Goal: Task Accomplishment & Management: Manage account settings

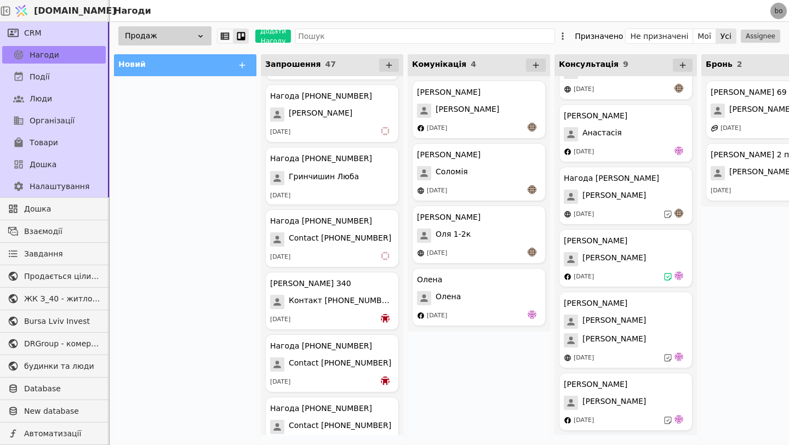
scroll to position [2583, 0]
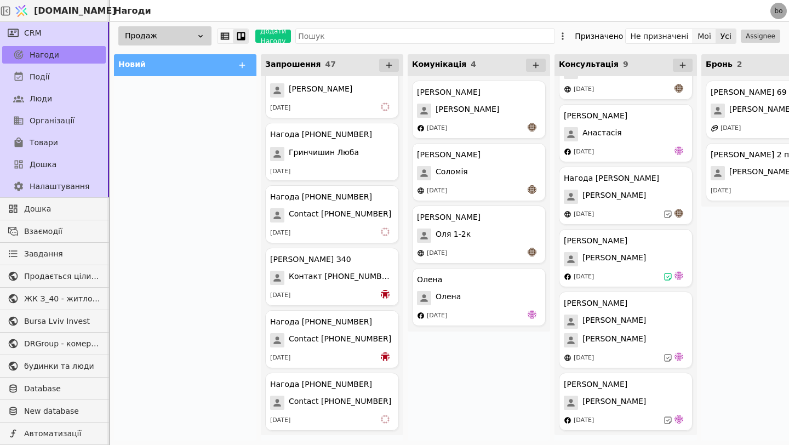
click at [708, 35] on button "Мої" at bounding box center [704, 36] width 23 height 15
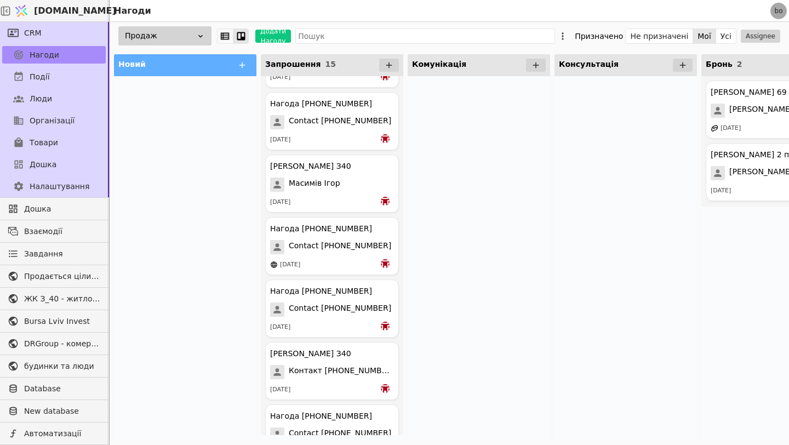
scroll to position [583, 0]
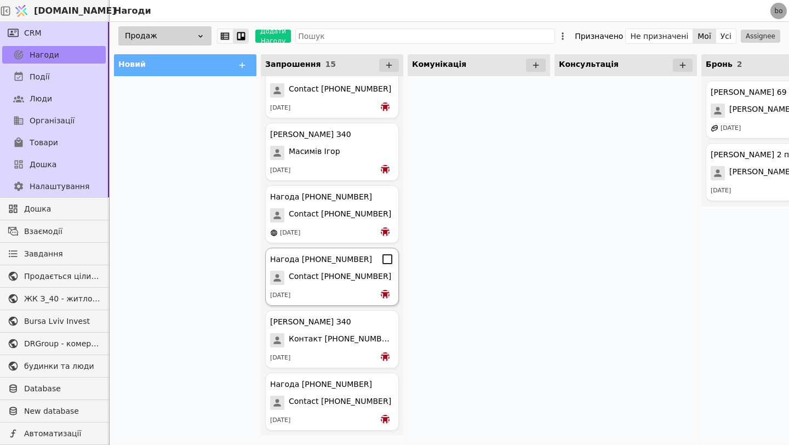
click at [332, 281] on span "Contact [PHONE_NUMBER]" at bounding box center [340, 278] width 103 height 14
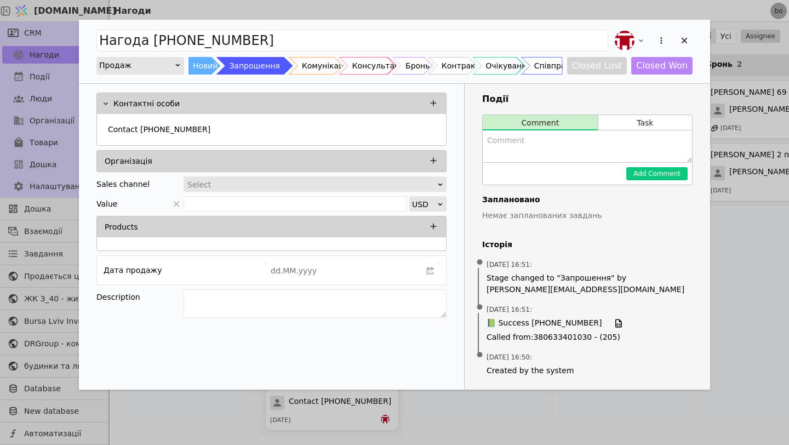
click at [696, 37] on div "Нагода [PHONE_NUMBER] Продаж Новий Запрошення Комунікація Консультація Бронь Ко…" at bounding box center [395, 52] width 632 height 64
click at [687, 40] on icon "Add Opportunity" at bounding box center [685, 41] width 10 height 10
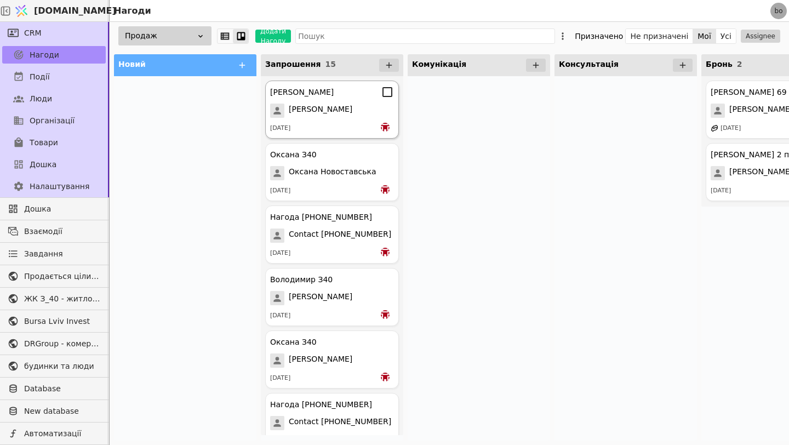
click at [325, 126] on div "[DATE]" at bounding box center [332, 128] width 124 height 11
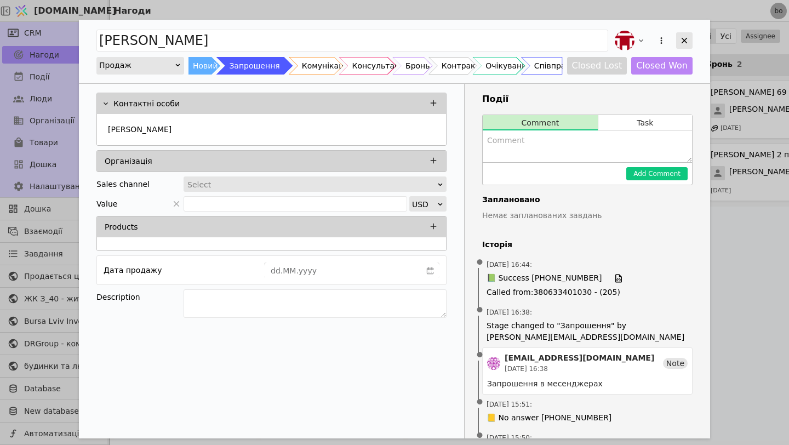
click at [690, 39] on div "Add Opportunity" at bounding box center [684, 40] width 16 height 16
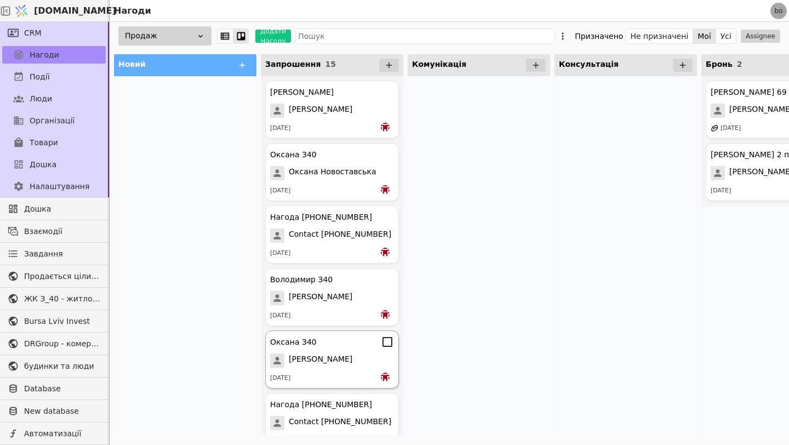
scroll to position [25, 0]
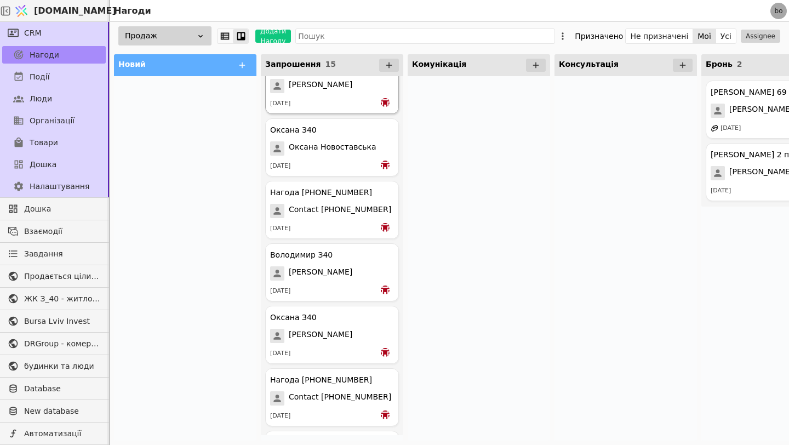
click at [363, 93] on div "[PERSON_NAME] [PERSON_NAME] [DATE]" at bounding box center [332, 85] width 134 height 58
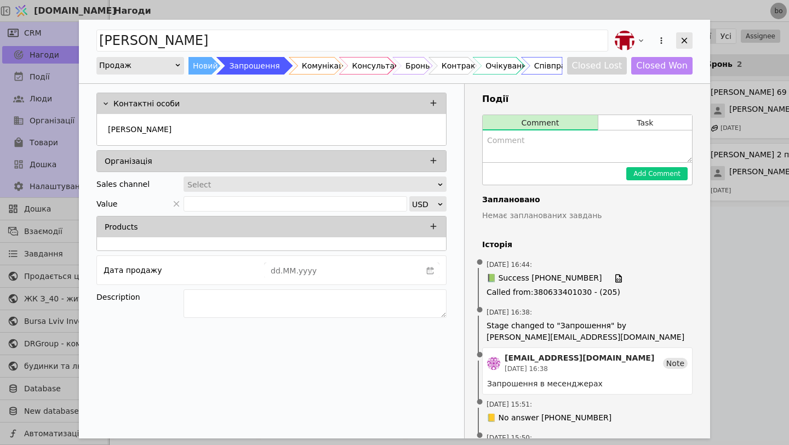
click at [687, 43] on icon "Add Opportunity" at bounding box center [685, 41] width 10 height 10
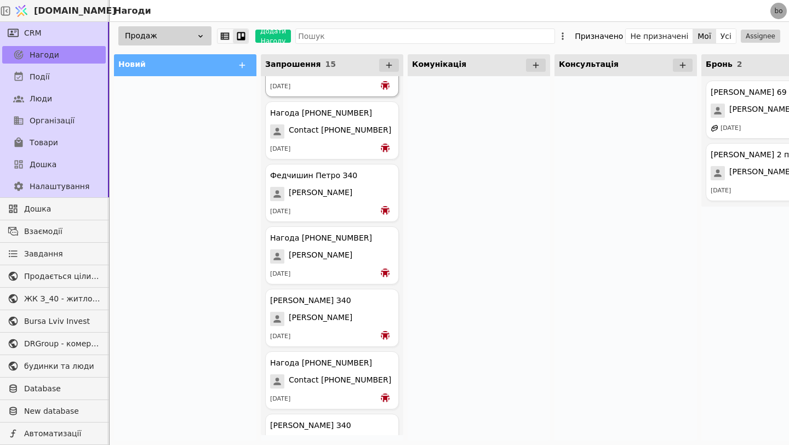
scroll to position [583, 0]
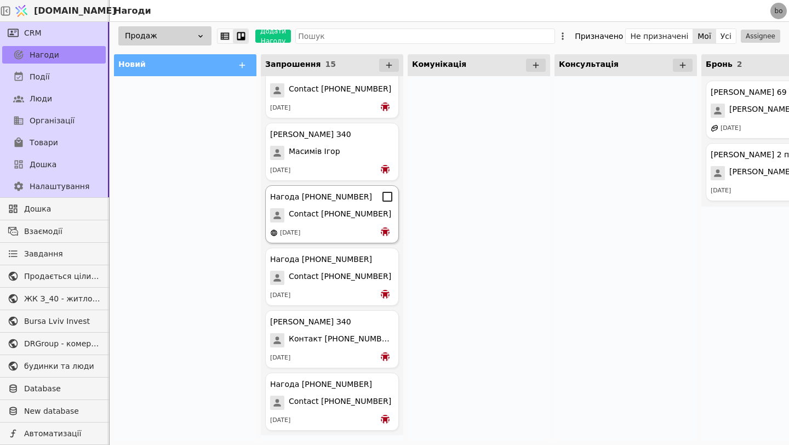
click at [352, 241] on div "Нагода [PHONE_NUMBER] Contact [PHONE_NUMBER] [DATE]" at bounding box center [332, 214] width 134 height 58
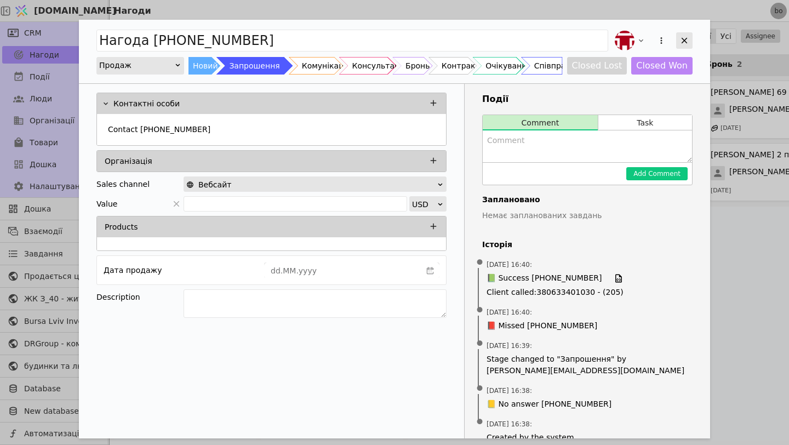
click at [681, 38] on icon "Add Opportunity" at bounding box center [685, 41] width 10 height 10
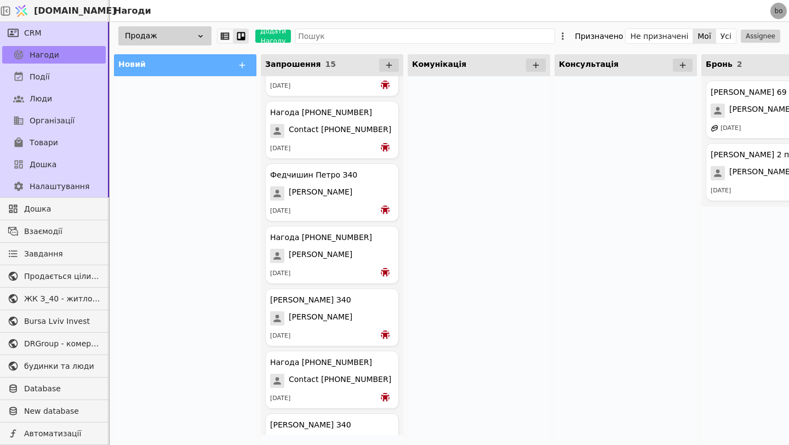
scroll to position [583, 0]
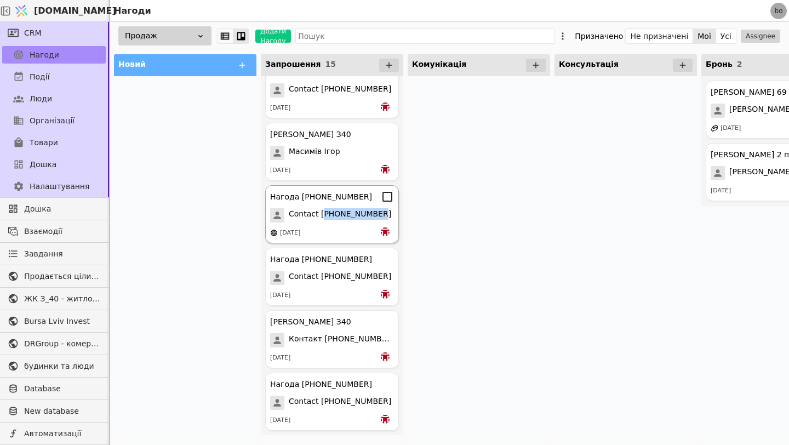
click at [388, 212] on div "Contact [PHONE_NUMBER]" at bounding box center [332, 215] width 124 height 14
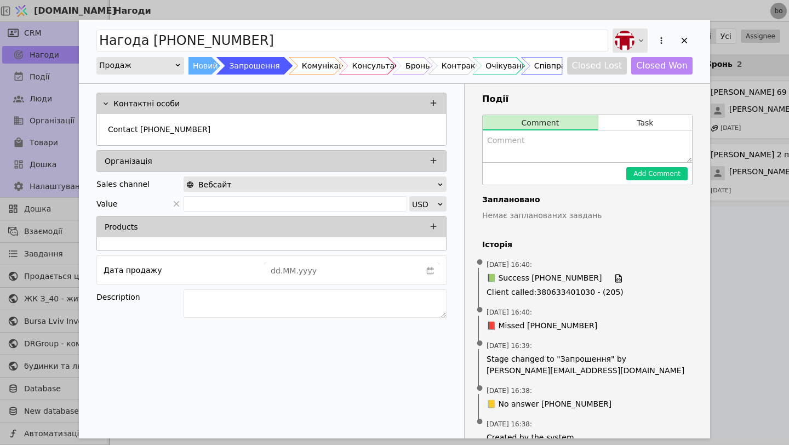
click at [627, 44] on img "Add Opportunity" at bounding box center [625, 41] width 20 height 20
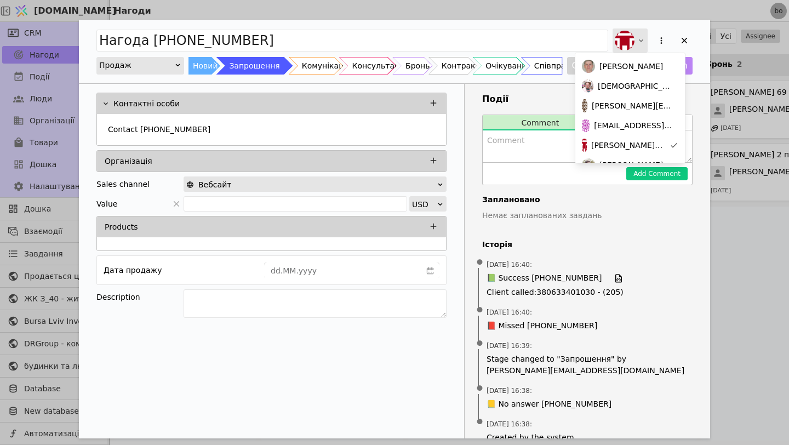
click at [632, 36] on img "Add Opportunity" at bounding box center [625, 41] width 20 height 20
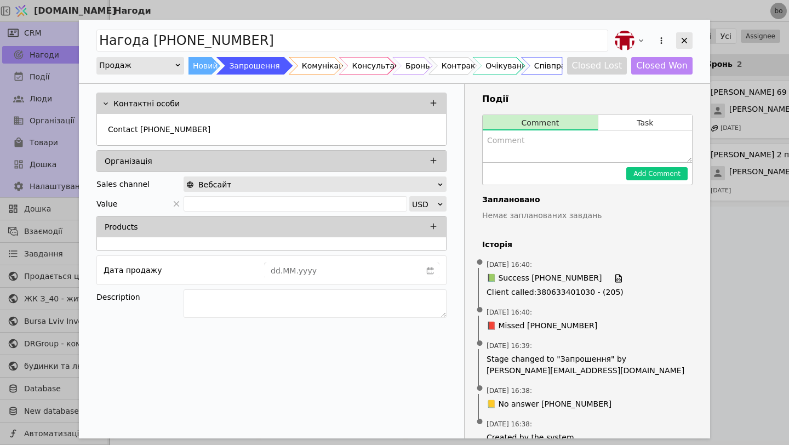
click at [681, 37] on icon "Add Opportunity" at bounding box center [685, 41] width 10 height 10
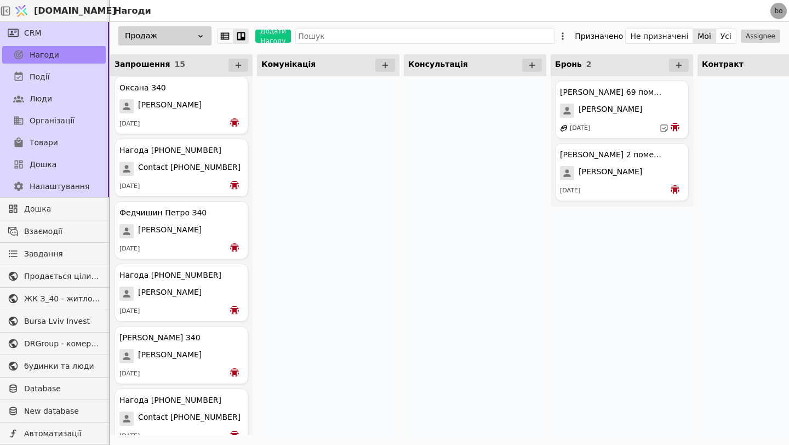
scroll to position [249, 0]
